Goal: Check status: Check status

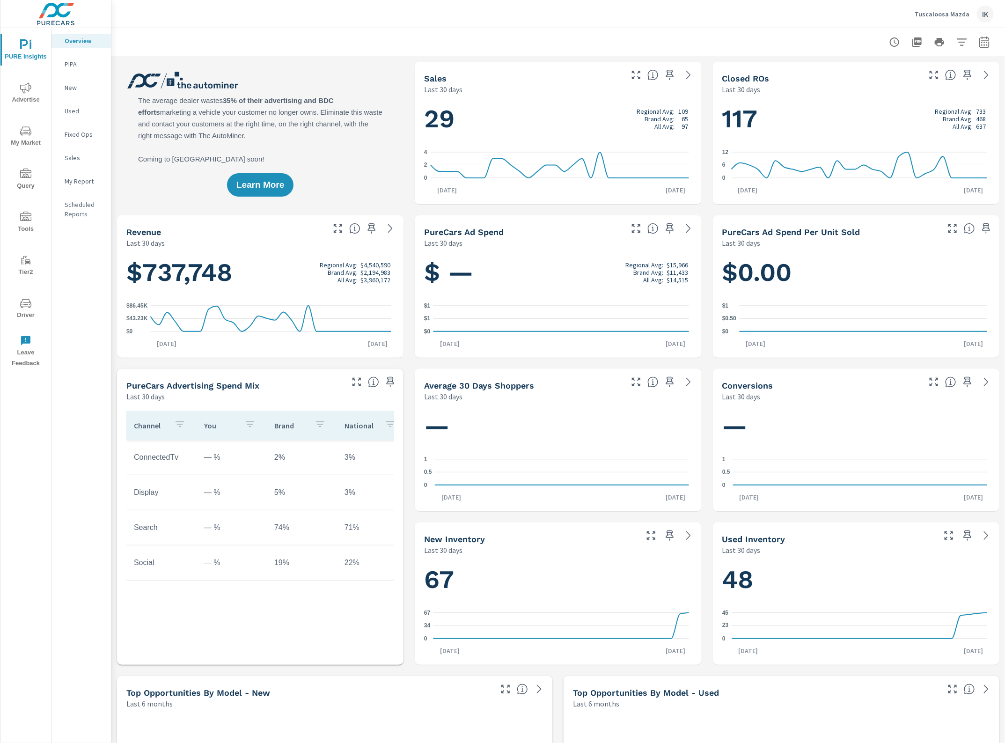
click at [19, 144] on span "My Market" at bounding box center [25, 136] width 45 height 23
